Goal: Browse casually: Explore the website without a specific task or goal

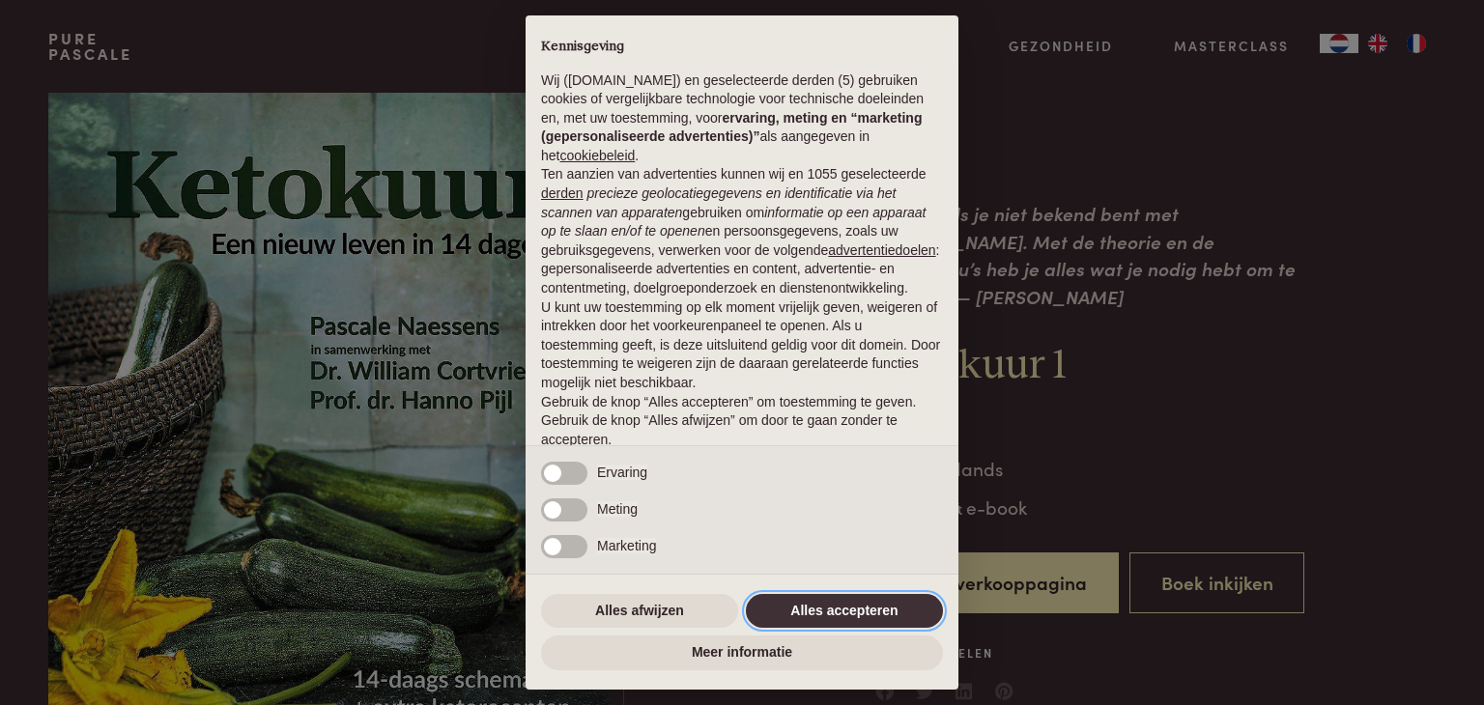
click at [870, 616] on button "Alles accepteren" at bounding box center [844, 611] width 197 height 35
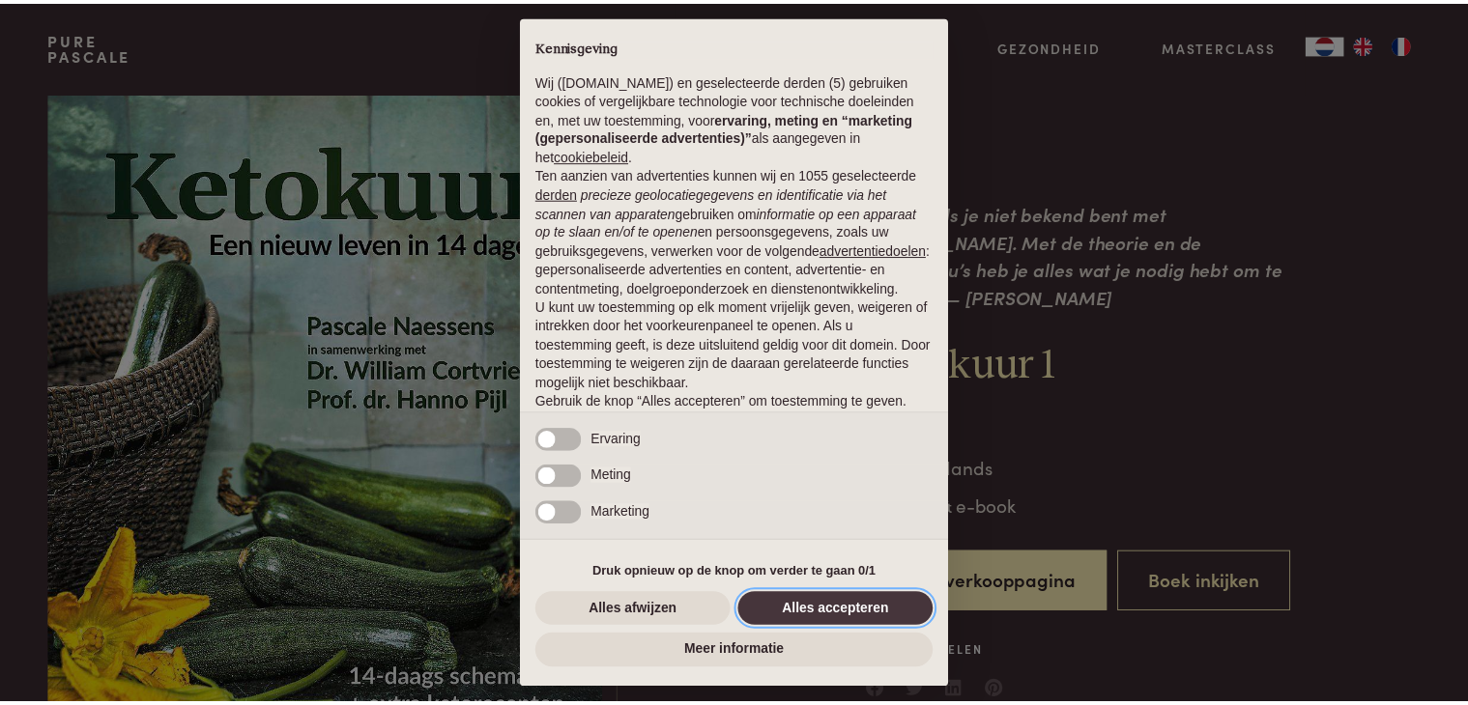
scroll to position [71, 0]
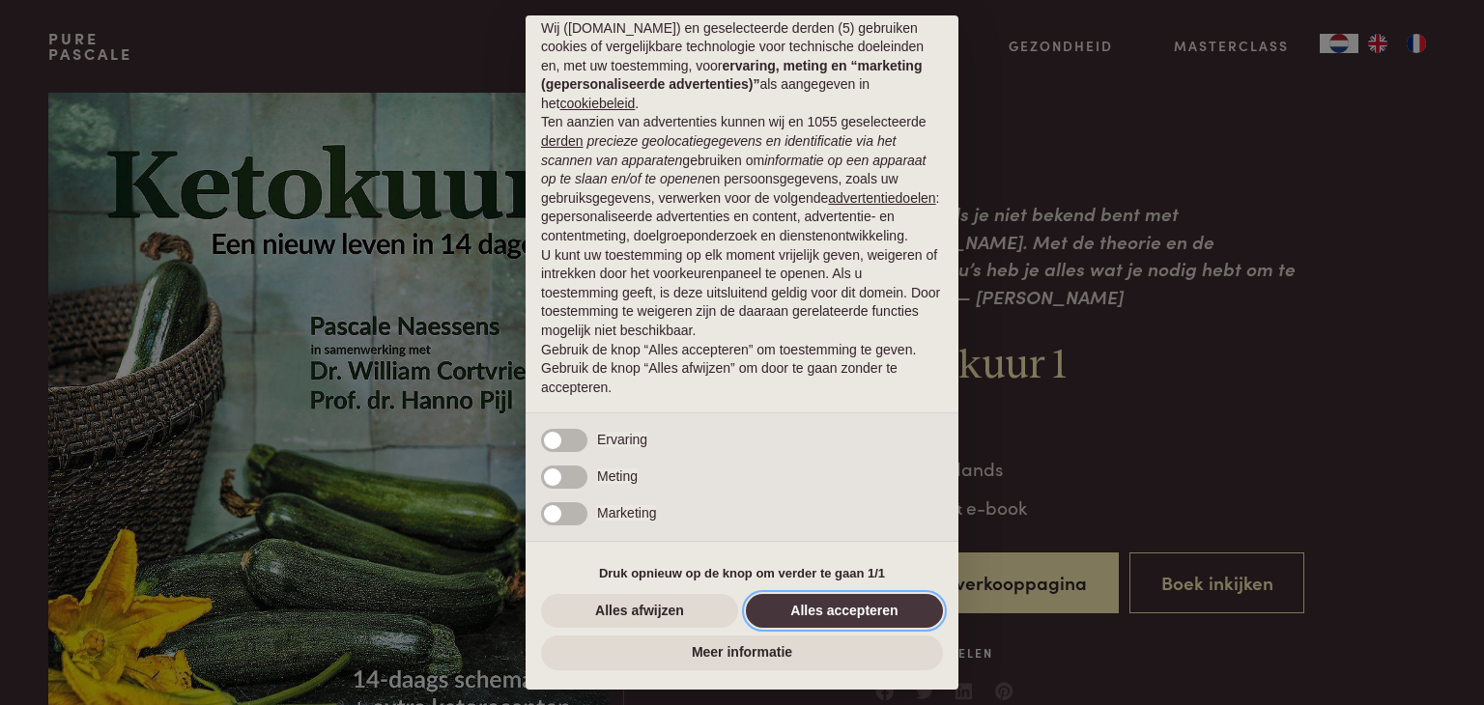
click at [854, 605] on button "Alles accepteren" at bounding box center [844, 611] width 197 height 35
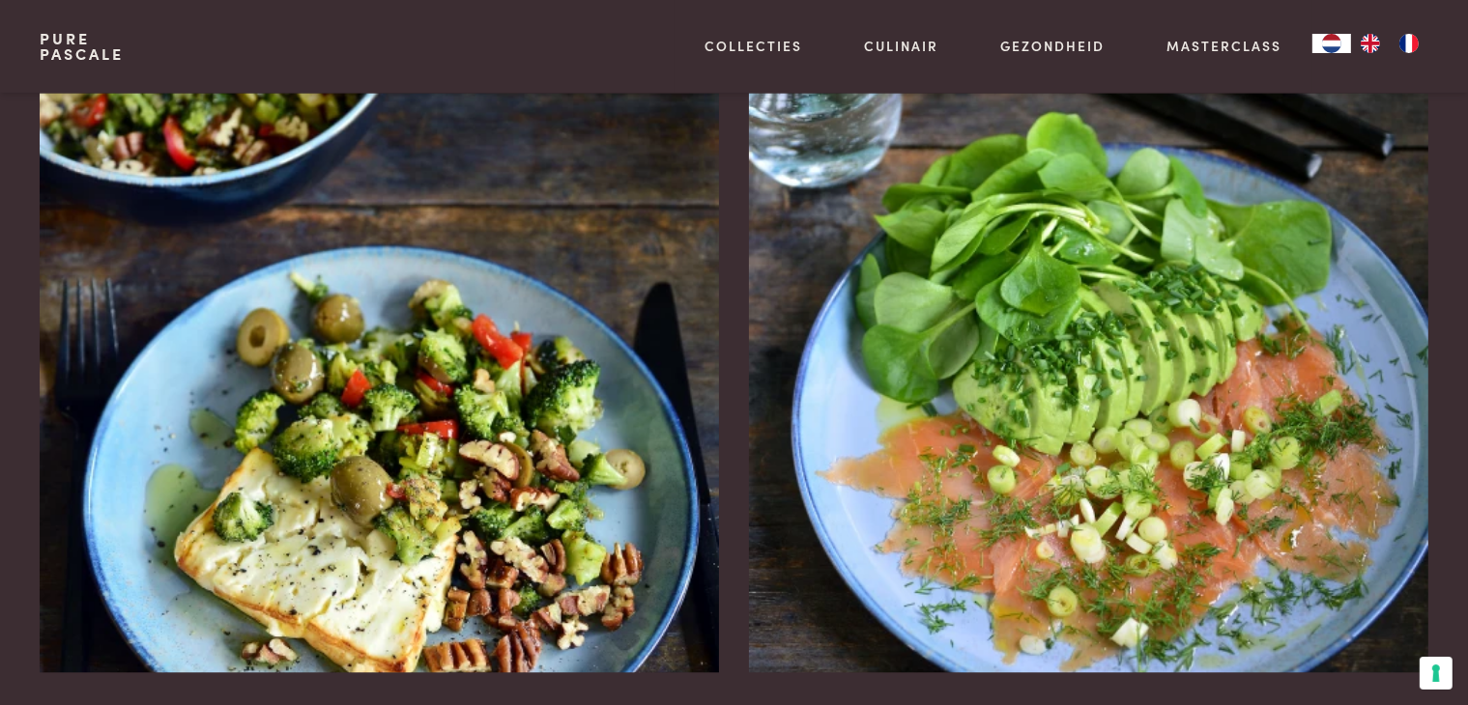
scroll to position [2319, 0]
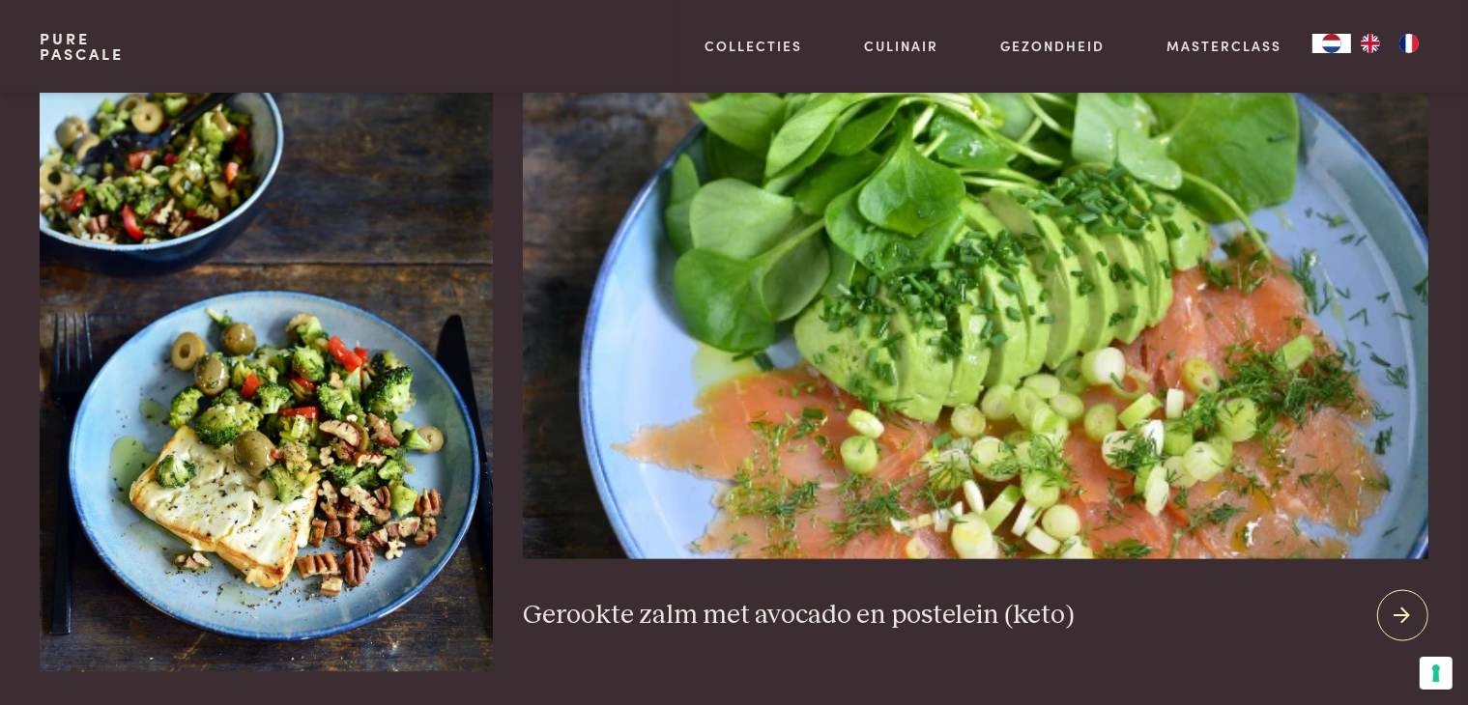
click at [1394, 602] on icon at bounding box center [1402, 616] width 16 height 28
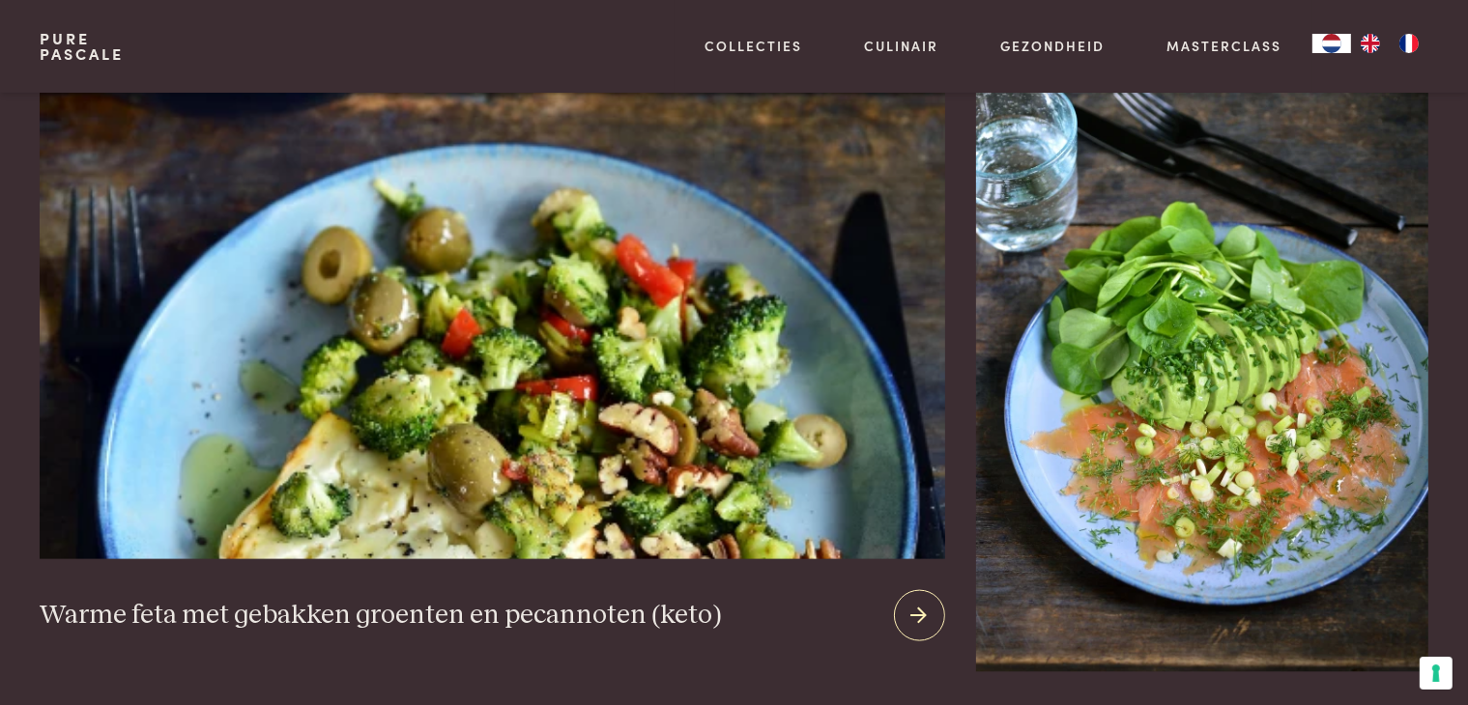
click at [456, 349] on img at bounding box center [492, 326] width 904 height 467
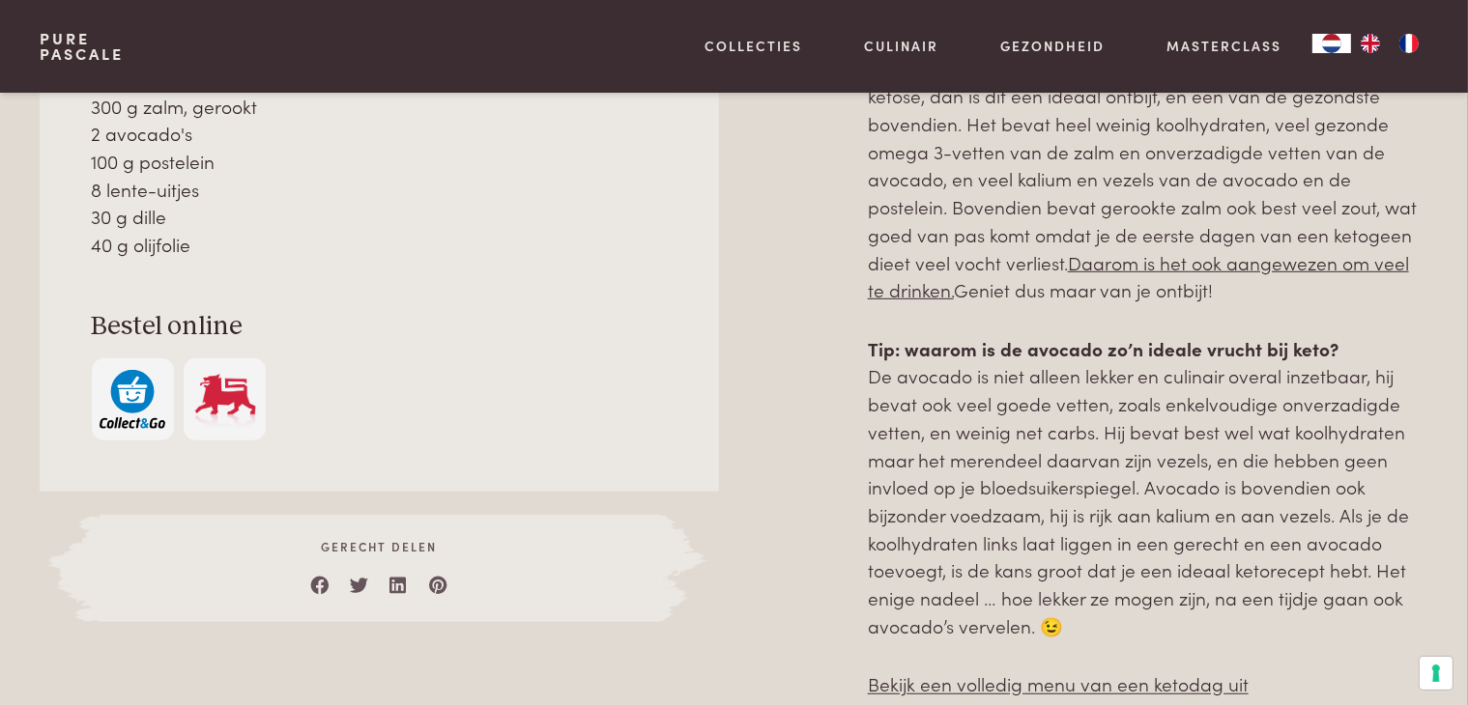
scroll to position [1256, 0]
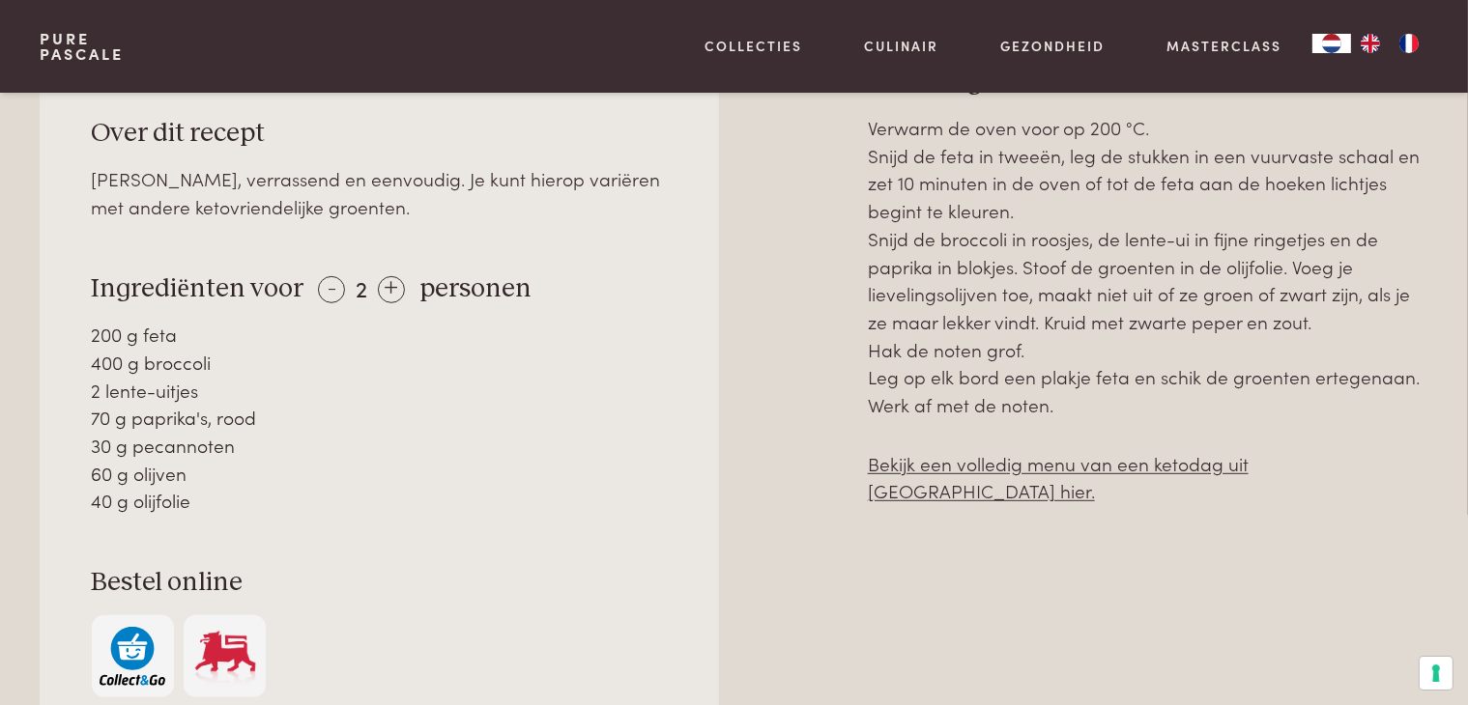
scroll to position [966, 0]
